Goal: Complete application form: Complete application form

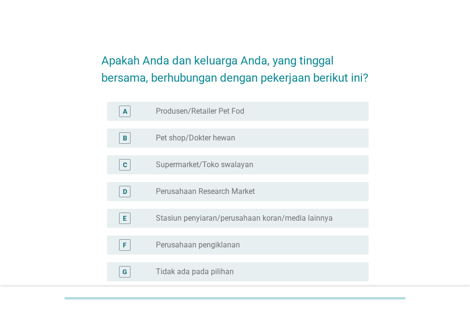
scroll to position [111, 0]
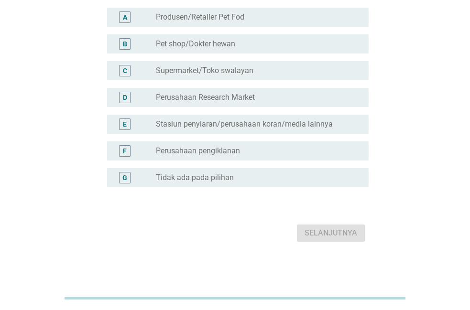
click at [315, 171] on div "G radio_button_unchecked Tidak ada pada pilihan" at bounding box center [237, 177] width 261 height 19
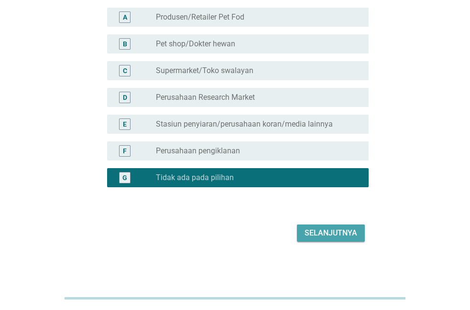
click at [346, 238] on div "Selanjutnya" at bounding box center [330, 232] width 53 height 11
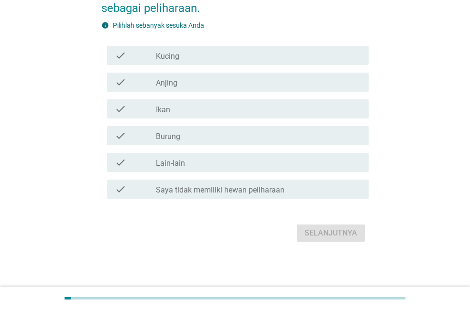
scroll to position [0, 0]
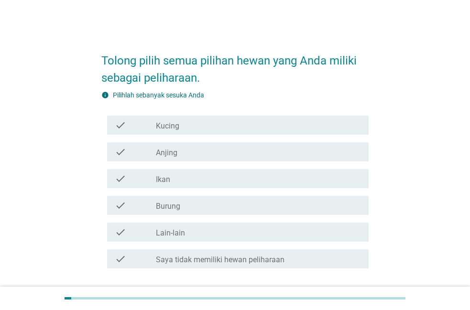
click at [267, 124] on div "check_box_outline_blank Kucing" at bounding box center [258, 124] width 205 height 11
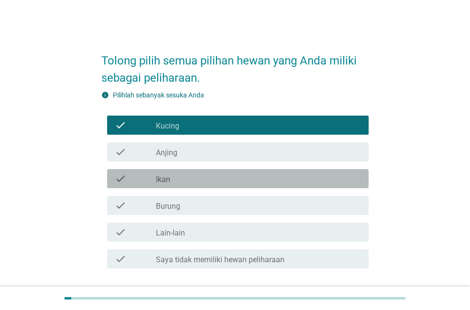
click at [260, 178] on div "check_box_outline_blank Ikan" at bounding box center [258, 178] width 205 height 11
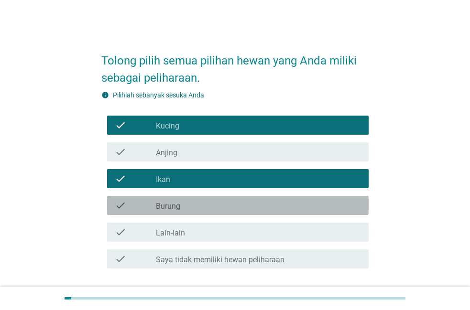
click at [258, 201] on div "check_box_outline_blank Burung" at bounding box center [258, 205] width 205 height 11
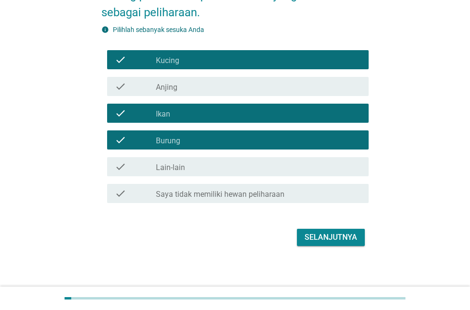
scroll to position [66, 0]
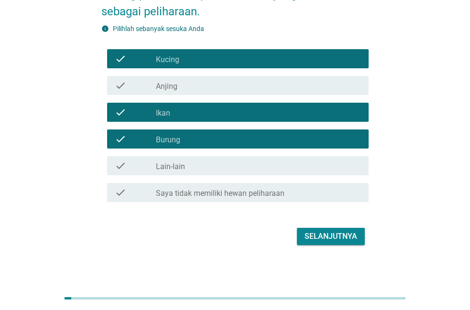
click at [357, 242] on button "Selanjutnya" at bounding box center [331, 236] width 68 height 17
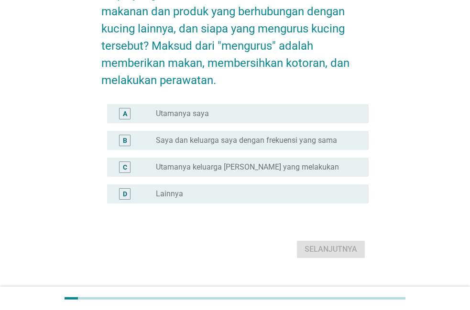
scroll to position [0, 0]
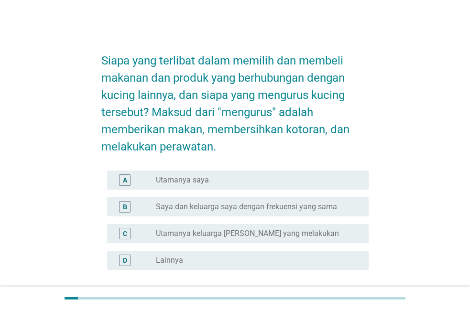
click at [339, 175] on div "radio_button_unchecked Utamanya saya" at bounding box center [258, 179] width 205 height 11
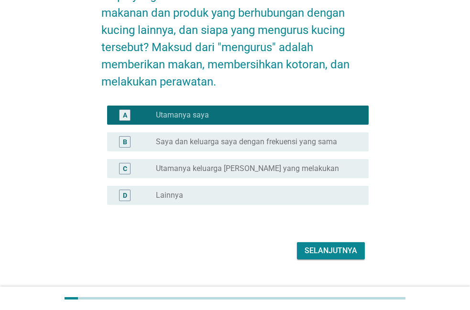
scroll to position [83, 0]
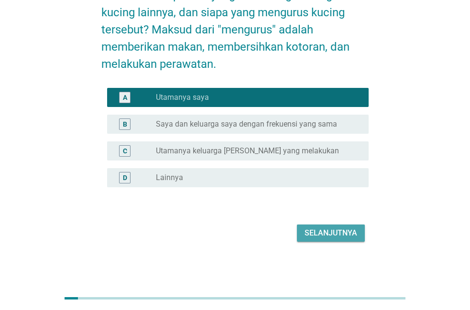
click at [346, 231] on div "Selanjutnya" at bounding box center [330, 232] width 53 height 11
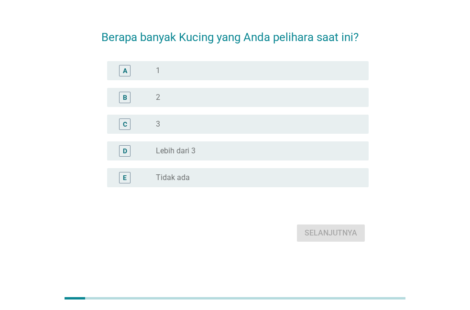
scroll to position [0, 0]
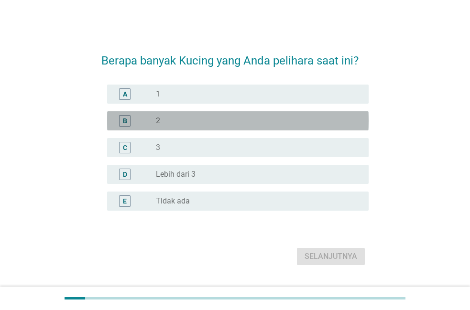
click at [263, 115] on div "B radio_button_unchecked 2" at bounding box center [237, 120] width 261 height 19
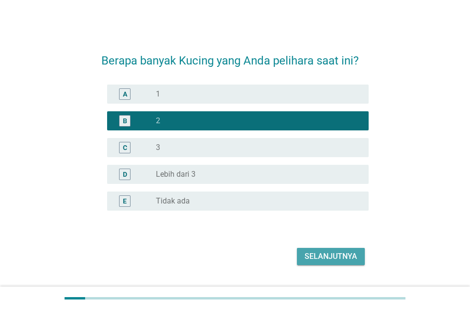
click at [341, 252] on div "Selanjutnya" at bounding box center [330, 256] width 53 height 11
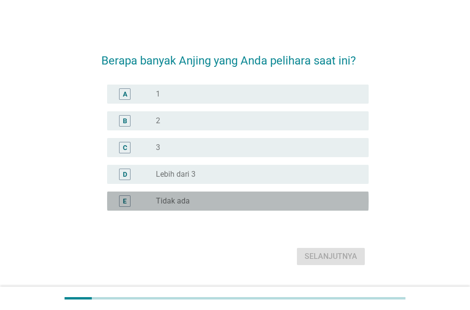
click at [262, 201] on div "radio_button_unchecked Tidak ada" at bounding box center [254, 201] width 197 height 10
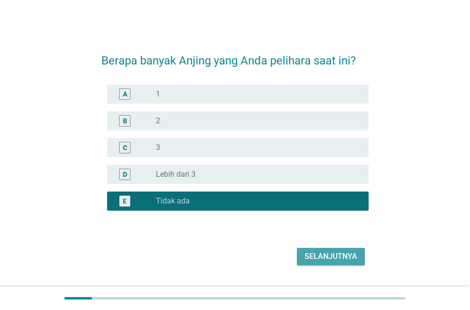
click at [331, 254] on div "Selanjutnya" at bounding box center [330, 256] width 53 height 11
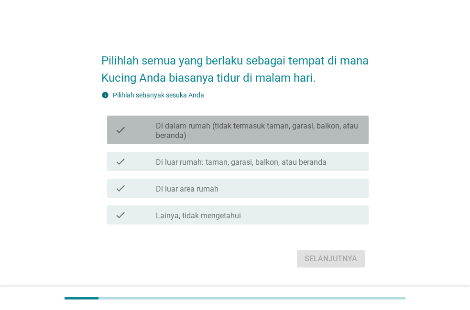
click at [247, 137] on label "Di dalam rumah (tidak termasuk taman, garasi, balkon, atau beranda)" at bounding box center [258, 130] width 205 height 19
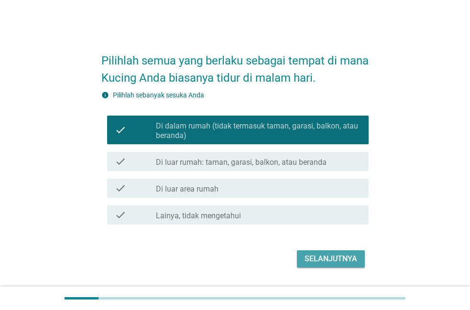
click at [332, 260] on div "Selanjutnya" at bounding box center [330, 258] width 53 height 11
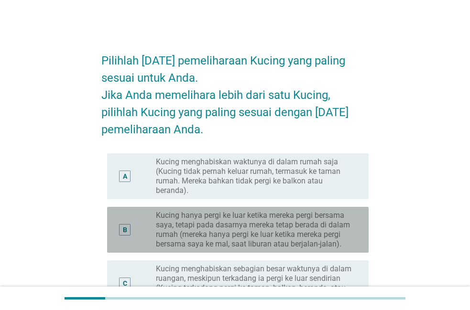
click at [321, 238] on label "Kucing hanya pergi ke luar ketika mereka pergi bersama saya, tetapi pada dasarn…" at bounding box center [254, 230] width 197 height 38
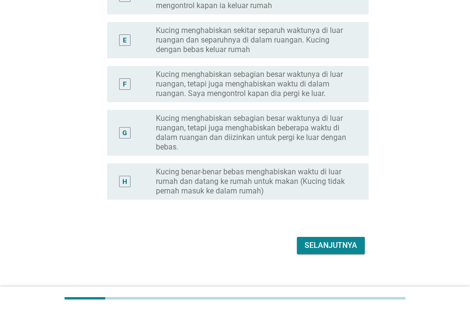
scroll to position [348, 0]
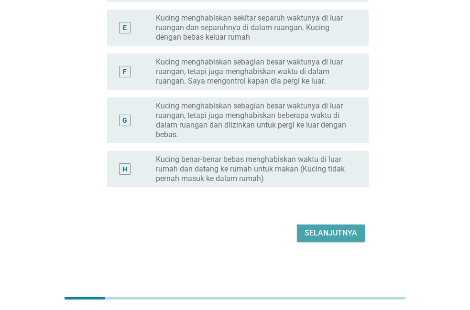
click at [351, 227] on div "Selanjutnya" at bounding box center [330, 232] width 53 height 11
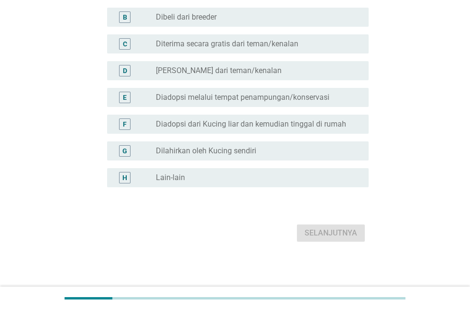
scroll to position [0, 0]
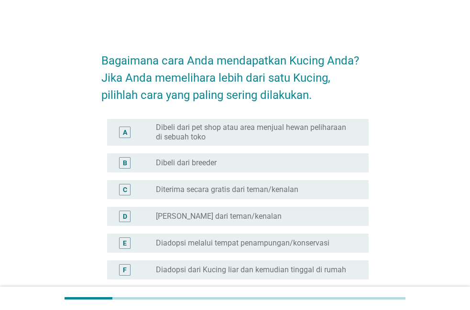
click at [329, 135] on label "Dibeli dari pet shop atau area menjual hewan peliharaan di sebuah toko" at bounding box center [254, 132] width 197 height 19
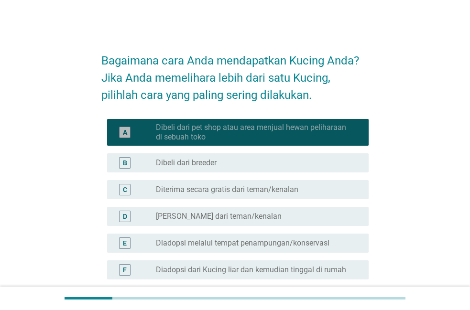
click at [350, 136] on label "Dibeli dari pet shop atau area menjual hewan peliharaan di sebuah toko" at bounding box center [254, 132] width 197 height 19
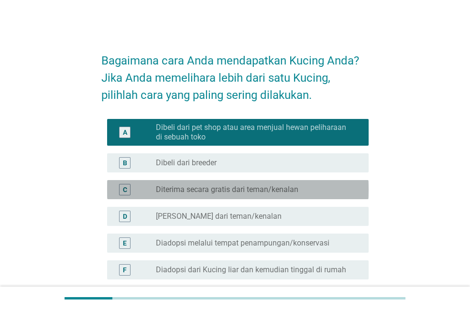
click at [316, 194] on div "radio_button_unchecked Diterima secara gratis dari teman/kenalan" at bounding box center [254, 190] width 197 height 10
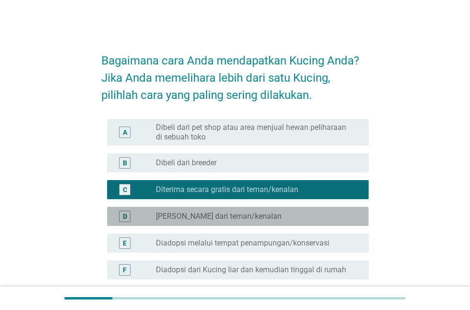
click at [309, 216] on div "radio_button_unchecked [PERSON_NAME] dari teman/kenalan" at bounding box center [254, 217] width 197 height 10
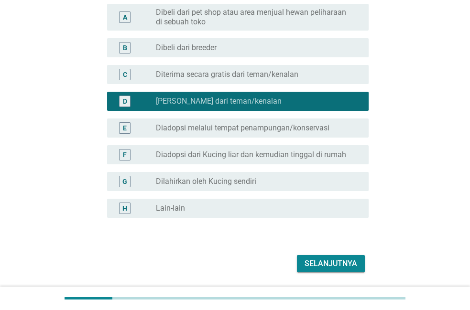
scroll to position [138, 0]
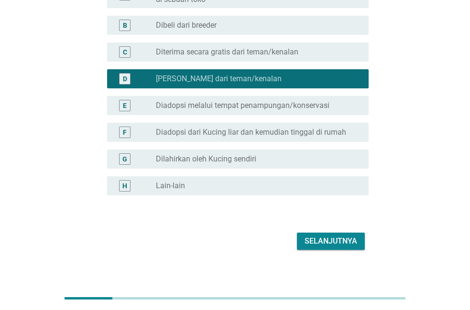
click at [345, 237] on div "Selanjutnya" at bounding box center [330, 241] width 53 height 11
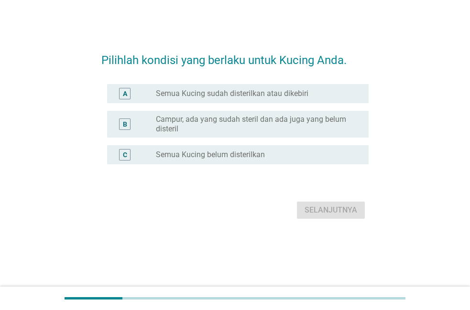
scroll to position [0, 0]
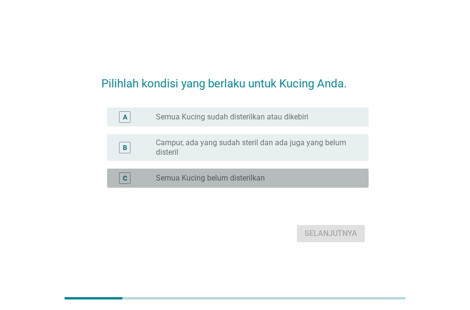
click at [329, 178] on div "radio_button_unchecked Semua Kucing belum disterilkan" at bounding box center [254, 178] width 197 height 10
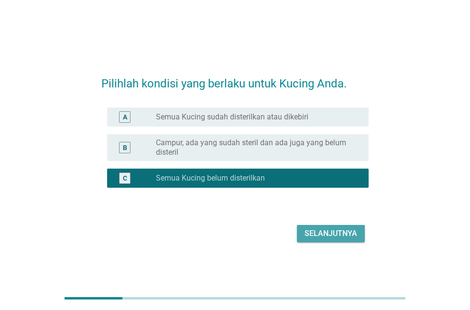
click at [344, 237] on div "Selanjutnya" at bounding box center [330, 233] width 53 height 11
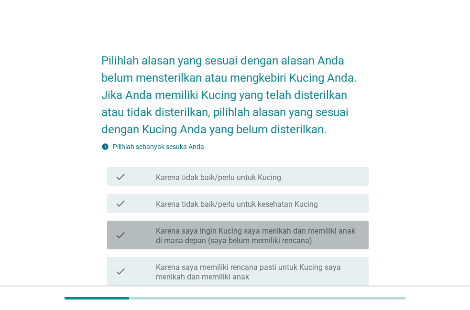
click at [323, 245] on label "Karena saya ingin Kucing saya menikah dan memiliki anak di masa depan (saya bel…" at bounding box center [258, 236] width 205 height 19
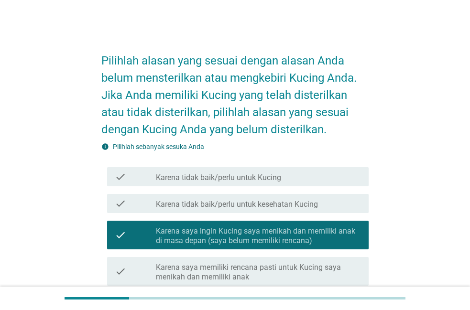
click at [311, 178] on div "check_box_outline_blank Karena tidak baik/perlu untuk Kucing" at bounding box center [258, 176] width 205 height 11
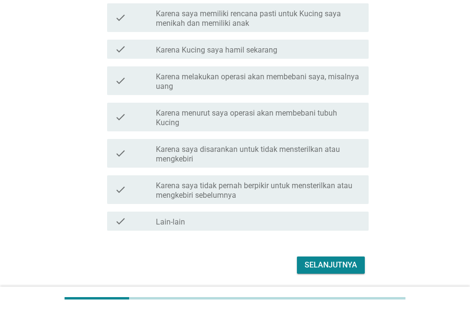
scroll to position [286, 0]
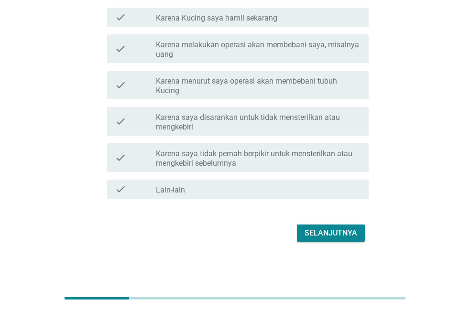
click at [341, 239] on button "Selanjutnya" at bounding box center [331, 233] width 68 height 17
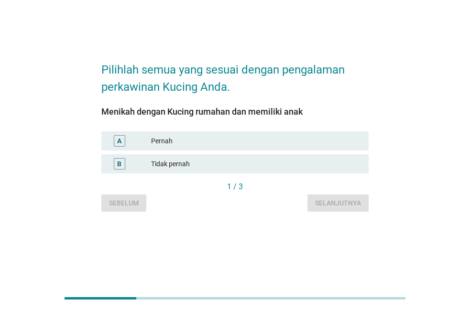
scroll to position [0, 0]
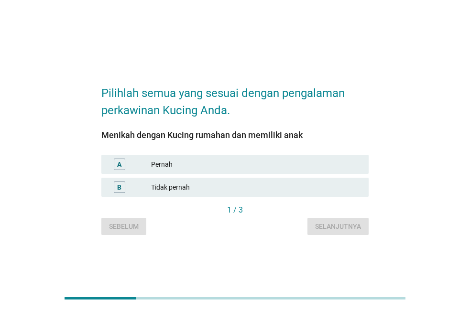
click at [336, 166] on div "Pernah" at bounding box center [256, 164] width 210 height 11
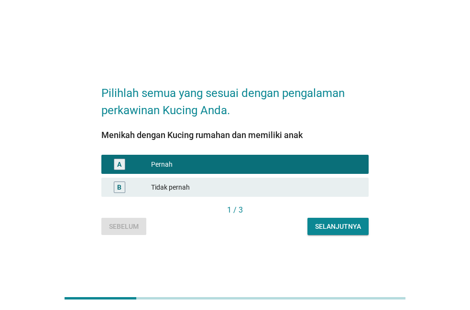
click at [358, 233] on button "Selanjutnya" at bounding box center [337, 226] width 61 height 17
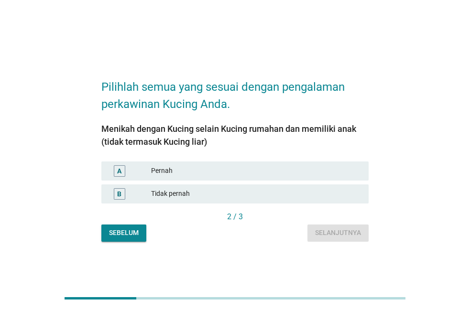
click at [249, 166] on div "Pernah" at bounding box center [256, 170] width 210 height 11
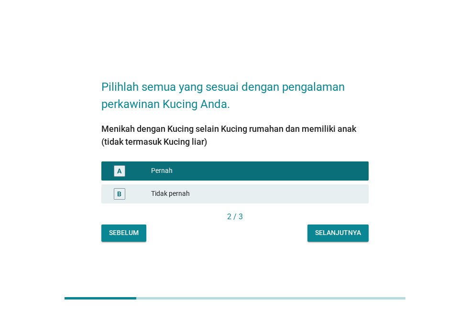
click at [316, 233] on div "Selanjutnya" at bounding box center [338, 233] width 46 height 10
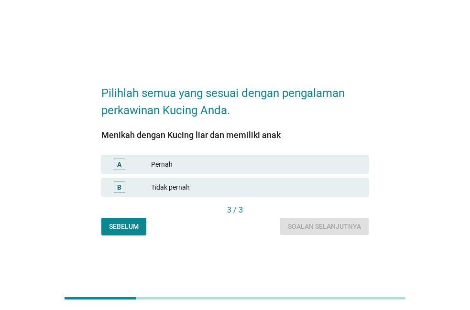
click at [290, 163] on div "Pernah" at bounding box center [256, 164] width 210 height 11
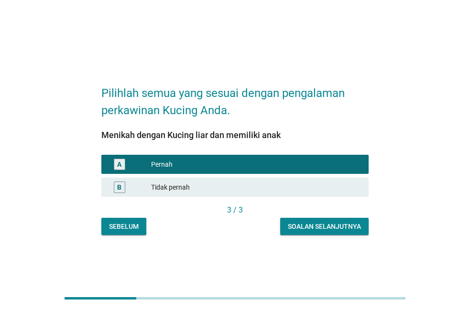
click at [300, 190] on div "Tidak pernah" at bounding box center [256, 187] width 210 height 11
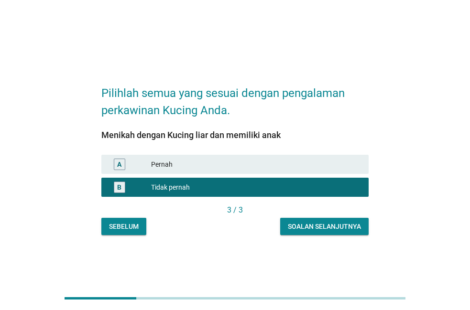
click at [323, 218] on button "Soalan selanjutnya" at bounding box center [324, 226] width 88 height 17
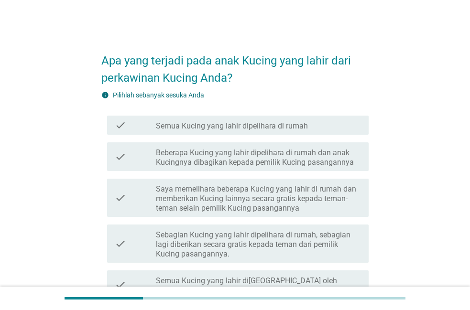
click at [335, 156] on label "Beberapa Kucing yang lahir dipelihara di rumah dan anak Kucingnya dibagikan kep…" at bounding box center [258, 157] width 205 height 19
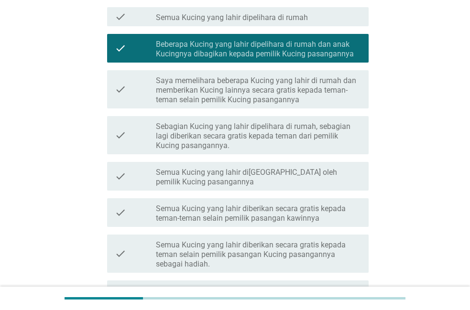
scroll to position [110, 0]
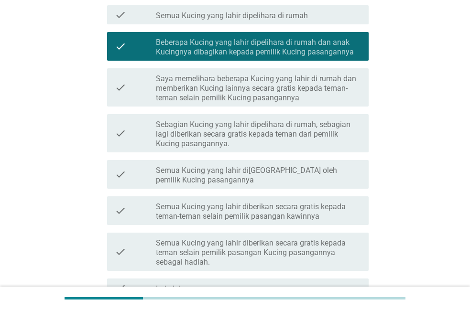
click at [357, 91] on label "Saya memelihara beberapa Kucing yang lahir di rumah dan memberikan Kucing lainn…" at bounding box center [258, 88] width 205 height 29
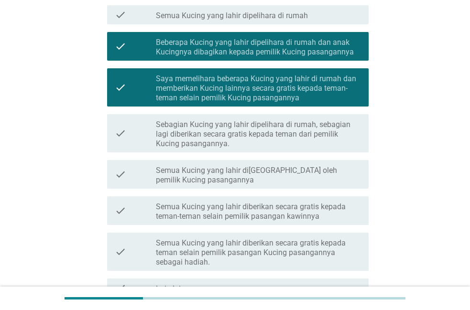
scroll to position [209, 0]
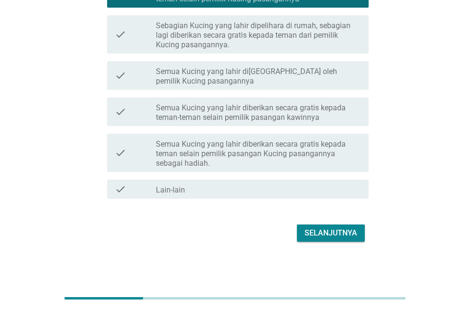
click at [354, 235] on div "Selanjutnya" at bounding box center [330, 232] width 53 height 11
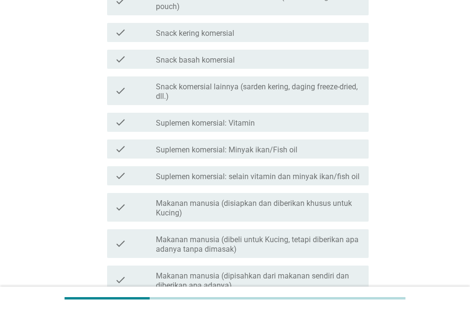
scroll to position [0, 0]
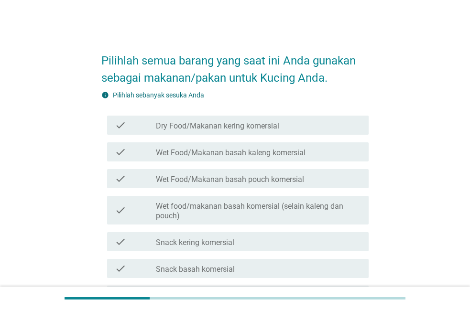
click at [331, 119] on div "check_box_outline_blank Dry Food/Makanan kering komersial" at bounding box center [258, 124] width 205 height 11
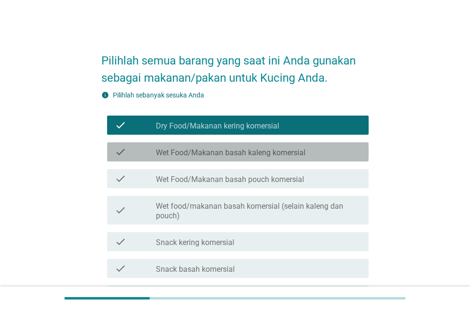
click at [334, 154] on div "check_box_outline_blank Wet Food/Makanan basah kaleng komersial" at bounding box center [258, 151] width 205 height 11
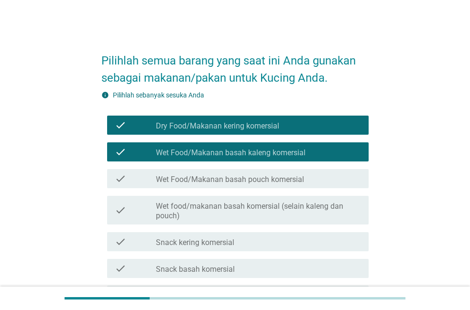
click at [338, 246] on div "check_box_outline_blank Snack kering komersial" at bounding box center [258, 241] width 205 height 11
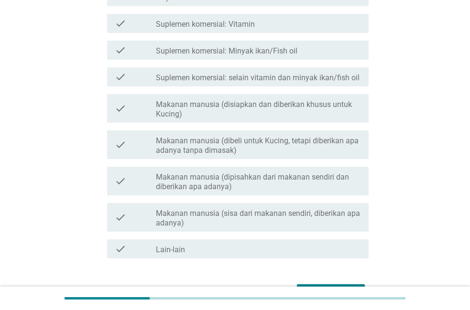
scroll to position [307, 0]
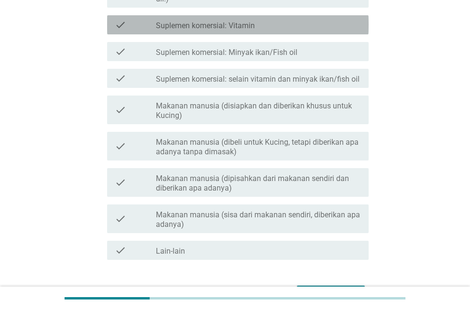
click at [316, 30] on div "check_box_outline_blank Suplemen komersial: Vitamin" at bounding box center [258, 24] width 205 height 11
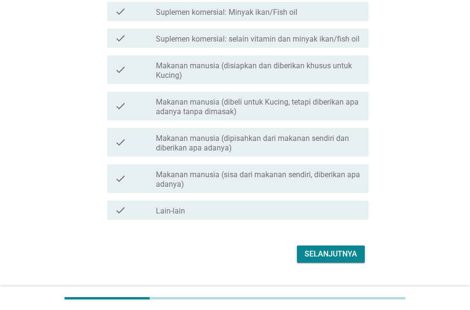
scroll to position [363, 0]
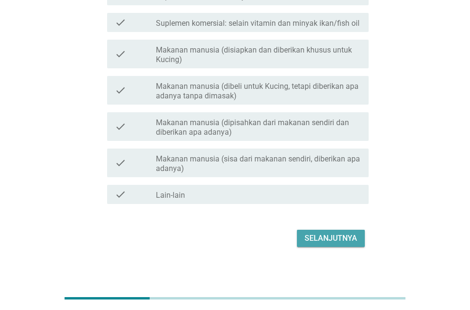
click at [352, 238] on div "Selanjutnya" at bounding box center [330, 238] width 53 height 11
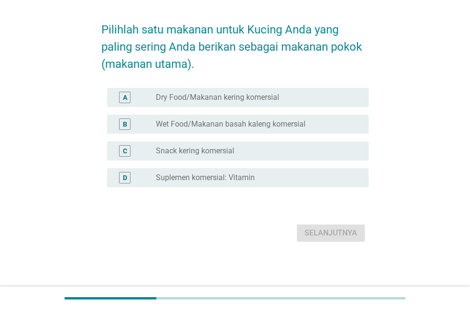
scroll to position [0, 0]
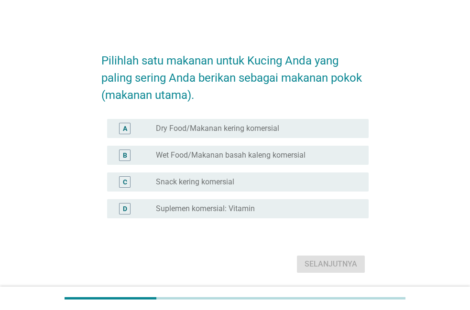
click at [313, 128] on div "radio_button_unchecked Dry Food/Makanan kering komersial" at bounding box center [254, 129] width 197 height 10
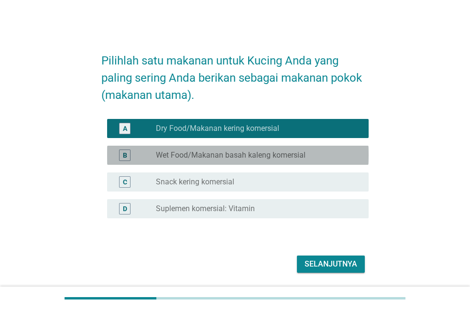
click at [306, 161] on div "B radio_button_unchecked Wet Food/Makanan basah kaleng komersial" at bounding box center [237, 155] width 261 height 19
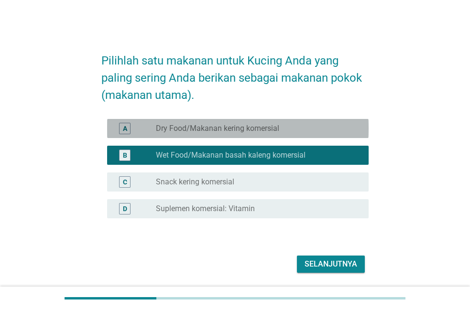
click at [294, 128] on div "radio_button_unchecked Dry Food/Makanan kering komersial" at bounding box center [254, 129] width 197 height 10
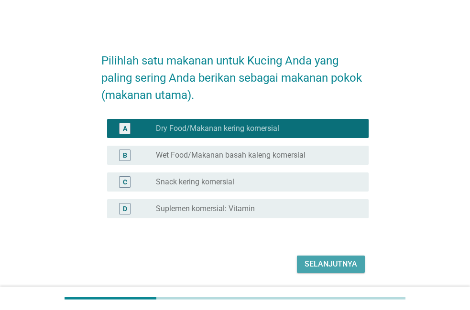
click at [359, 260] on button "Selanjutnya" at bounding box center [331, 264] width 68 height 17
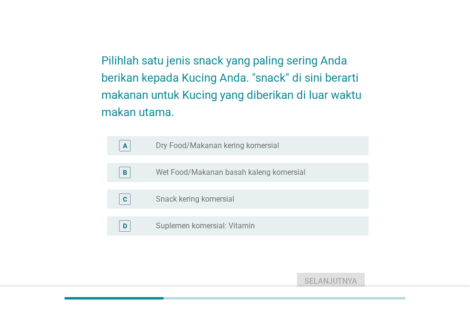
click at [302, 204] on div "radio_button_unchecked Snack kering komersial" at bounding box center [258, 199] width 205 height 11
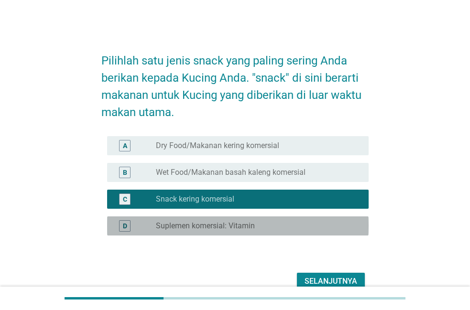
click at [300, 222] on div "radio_button_unchecked Suplemen komersial: Vitamin" at bounding box center [254, 226] width 197 height 10
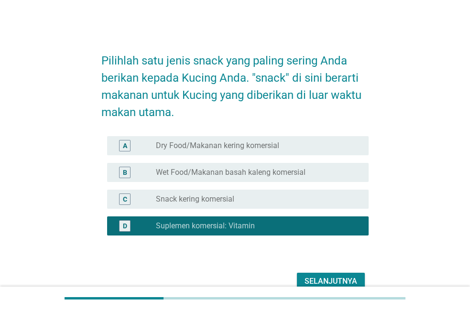
click at [295, 198] on div "radio_button_unchecked Snack kering komersial" at bounding box center [254, 199] width 197 height 10
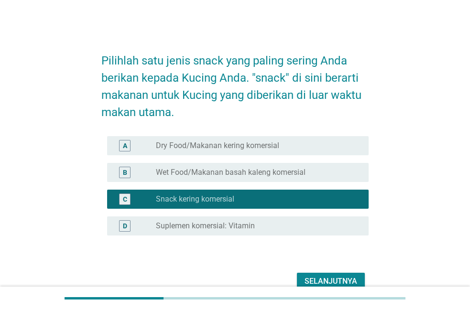
click at [345, 280] on div "Selanjutnya" at bounding box center [330, 281] width 53 height 11
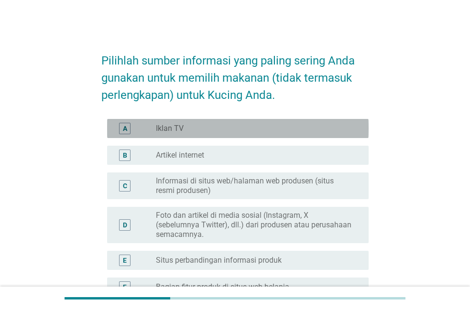
click at [333, 130] on div "radio_button_unchecked Iklan TV" at bounding box center [254, 129] width 197 height 10
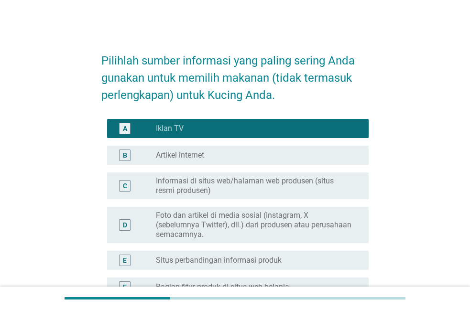
click at [333, 162] on div "B radio_button_unchecked Artikel internet" at bounding box center [237, 155] width 261 height 19
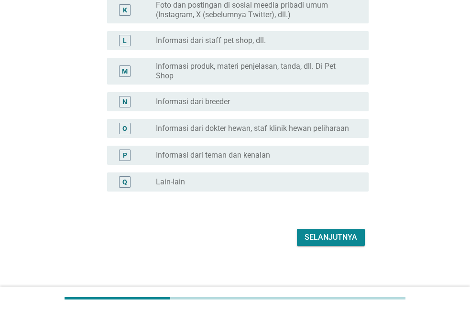
scroll to position [419, 0]
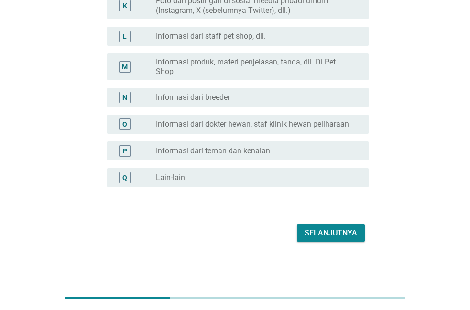
click at [328, 227] on div "Selanjutnya" at bounding box center [330, 232] width 53 height 11
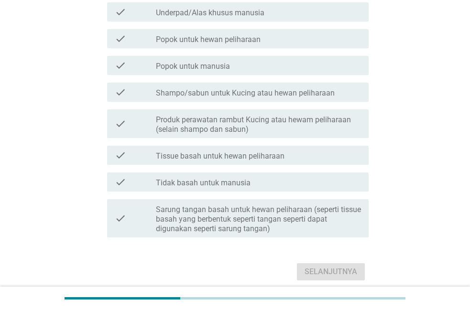
scroll to position [0, 0]
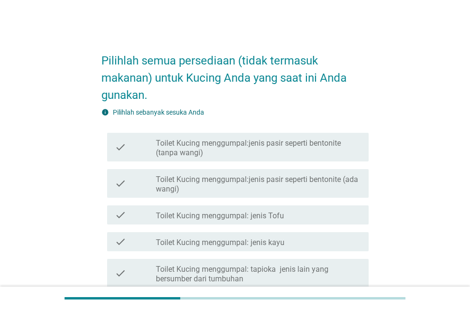
click at [345, 141] on label "Toilet Kucing menggumpal:jenis pasir seperti bentonite (tanpa wangi)" at bounding box center [258, 148] width 205 height 19
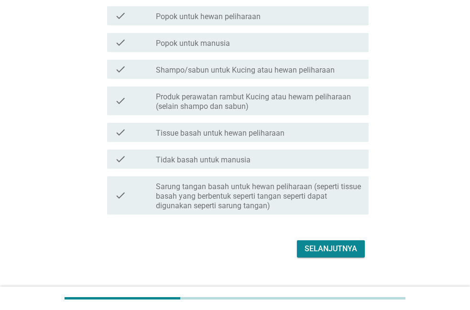
scroll to position [447, 0]
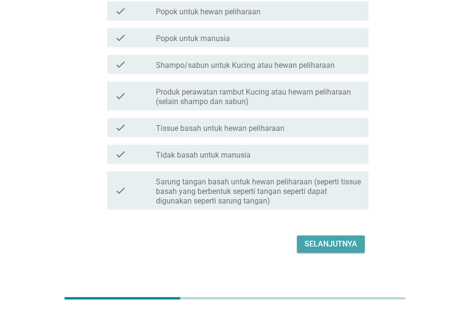
click at [353, 236] on button "Selanjutnya" at bounding box center [331, 244] width 68 height 17
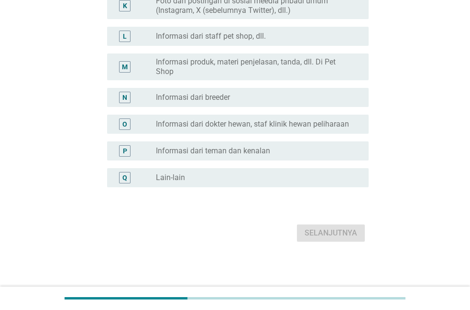
scroll to position [0, 0]
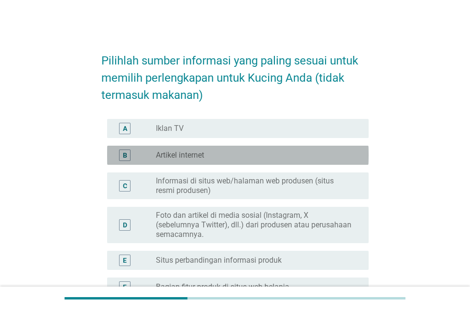
click at [351, 151] on div "radio_button_unchecked Artikel internet" at bounding box center [254, 156] width 197 height 10
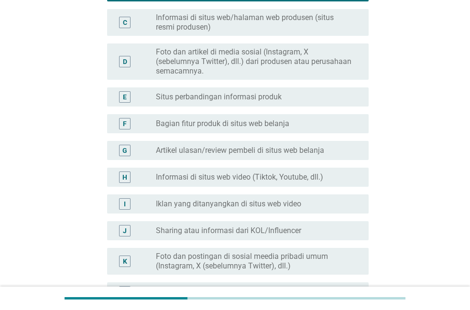
scroll to position [182, 0]
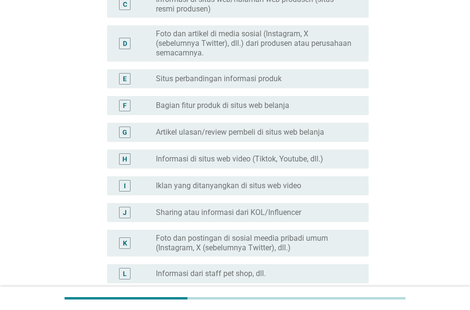
click at [335, 126] on div "G radio_button_unchecked Artikel ulasan/review pembeli di situs web belanja" at bounding box center [237, 132] width 261 height 19
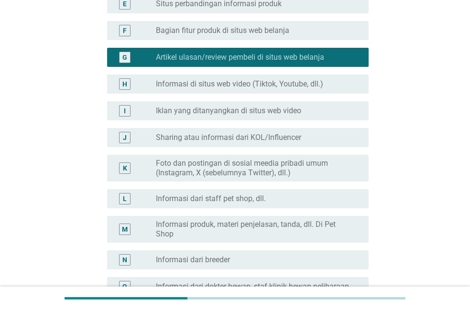
scroll to position [419, 0]
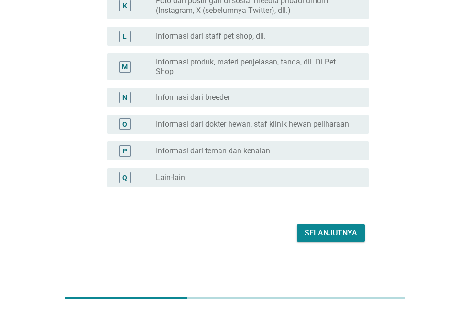
click at [362, 236] on button "Selanjutnya" at bounding box center [331, 233] width 68 height 17
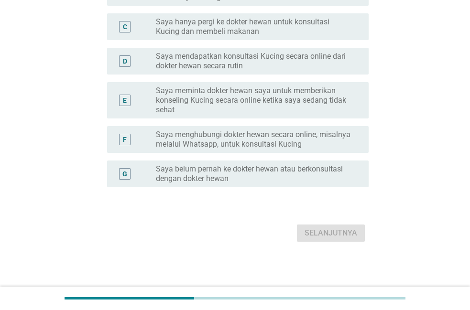
scroll to position [0, 0]
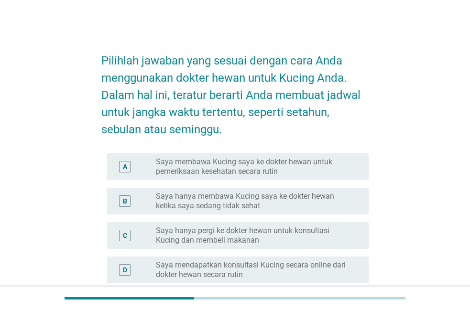
click at [327, 166] on label "Saya membawa Kucing saya ke dokter hewan untuk pemeriksaan kesehatan secara rut…" at bounding box center [254, 166] width 197 height 19
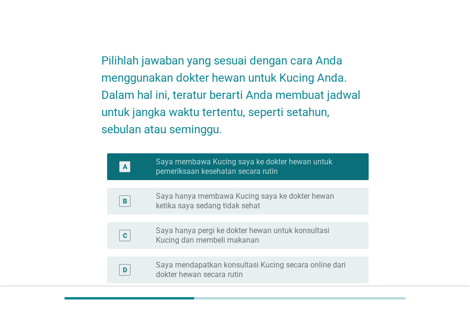
scroll to position [185, 0]
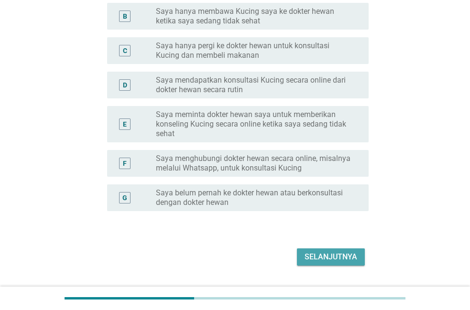
click at [359, 260] on button "Selanjutnya" at bounding box center [331, 256] width 68 height 17
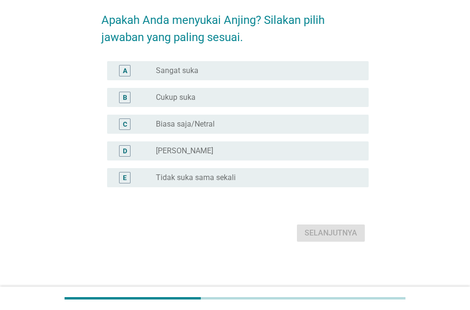
scroll to position [0, 0]
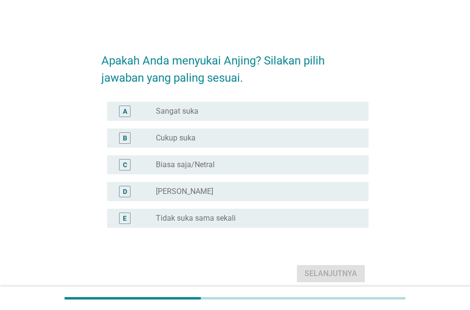
click at [309, 160] on div "radio_button_unchecked Biasa saja/Netral" at bounding box center [254, 165] width 197 height 10
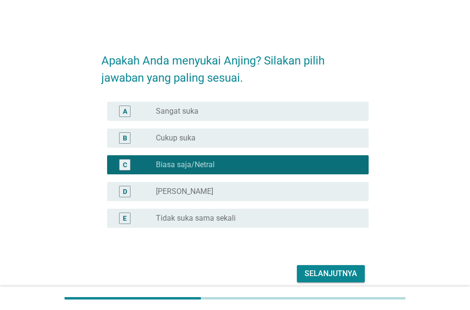
click at [333, 274] on div "Selanjutnya" at bounding box center [330, 273] width 53 height 11
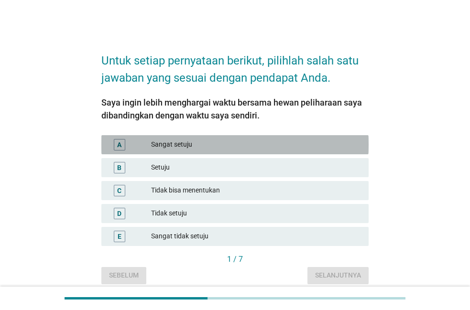
click at [347, 139] on div "Sangat setuju" at bounding box center [256, 144] width 210 height 11
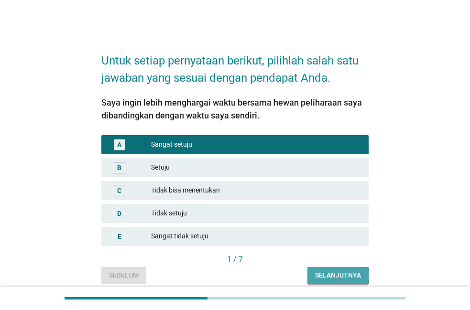
click at [356, 273] on div "Selanjutnya" at bounding box center [338, 275] width 46 height 10
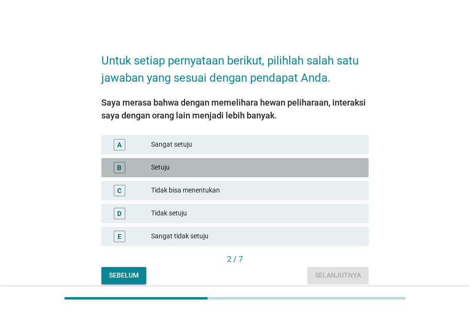
click at [355, 168] on div "Setuju" at bounding box center [256, 167] width 210 height 11
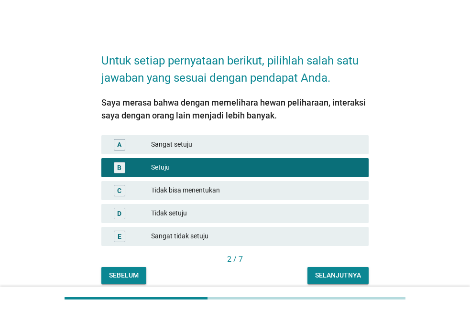
click at [353, 269] on button "Selanjutnya" at bounding box center [337, 275] width 61 height 17
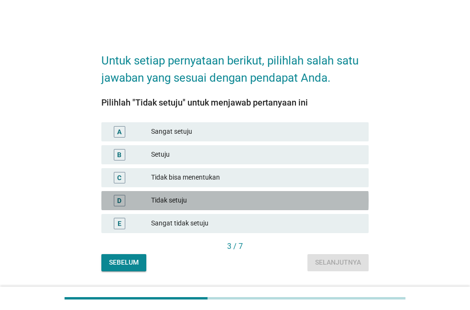
click at [297, 200] on div "Tidak setuju" at bounding box center [256, 200] width 210 height 11
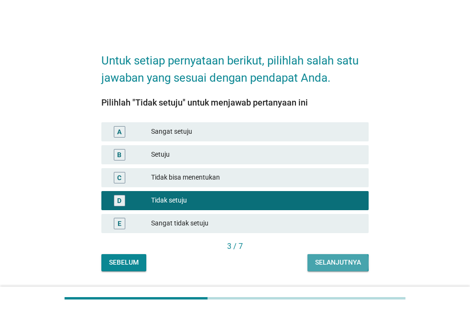
click at [348, 263] on div "Selanjutnya" at bounding box center [338, 263] width 46 height 10
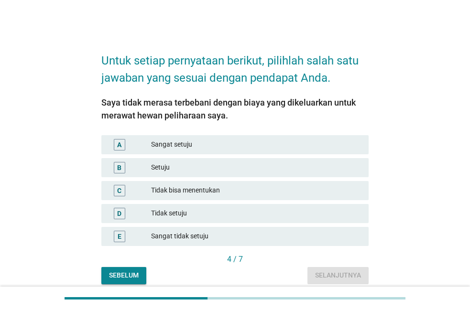
click at [324, 141] on div "Sangat setuju" at bounding box center [256, 144] width 210 height 11
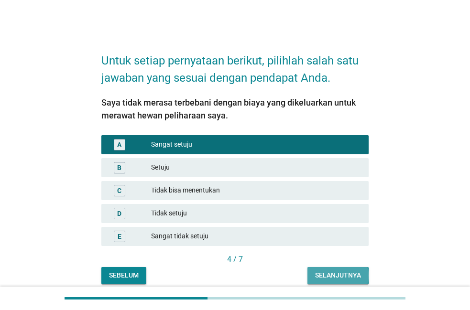
click at [356, 279] on div "Selanjutnya" at bounding box center [338, 275] width 46 height 10
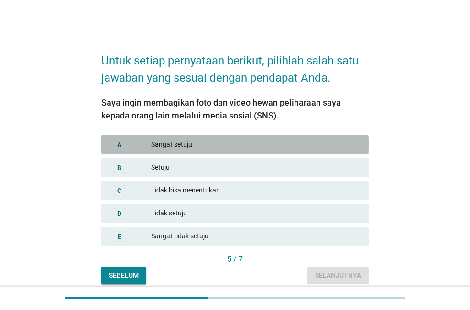
click at [326, 151] on div "A Sangat setuju" at bounding box center [234, 144] width 267 height 19
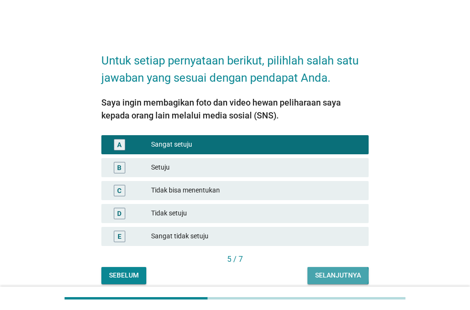
click at [358, 278] on div "Selanjutnya" at bounding box center [338, 275] width 46 height 10
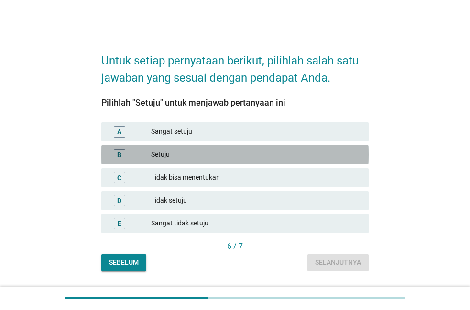
click at [329, 156] on div "Setuju" at bounding box center [256, 154] width 210 height 11
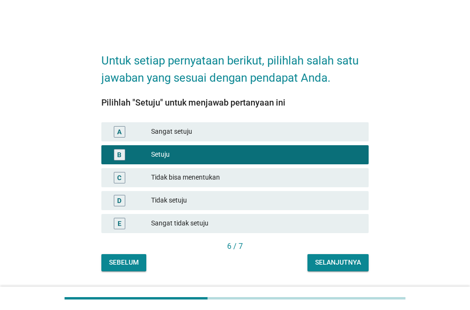
click at [367, 261] on button "Selanjutnya" at bounding box center [337, 262] width 61 height 17
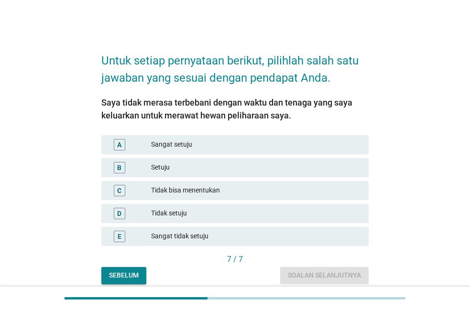
click at [349, 150] on div "Sangat setuju" at bounding box center [256, 144] width 210 height 11
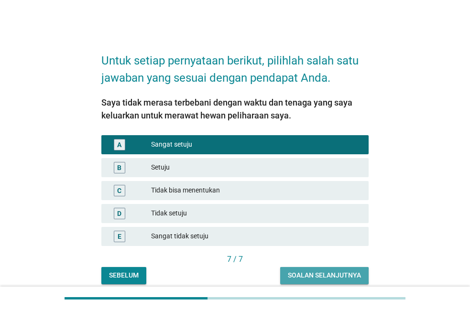
click at [359, 279] on div "Soalan selanjutnya" at bounding box center [324, 275] width 73 height 10
